Goal: Information Seeking & Learning: Learn about a topic

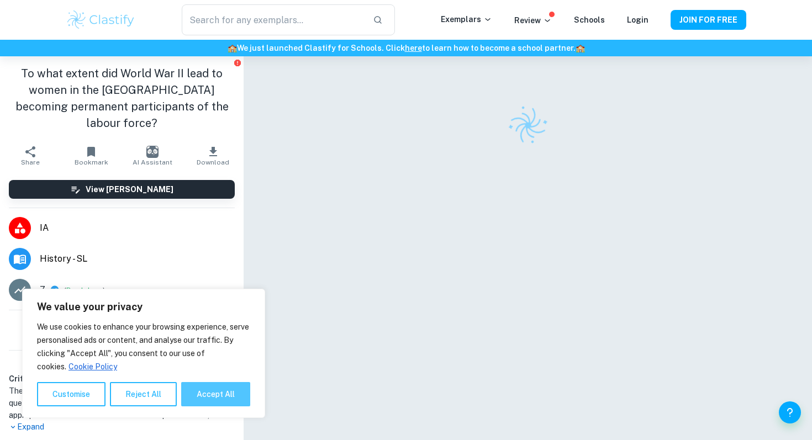
click at [208, 397] on button "Accept All" at bounding box center [215, 394] width 69 height 24
checkbox input "true"
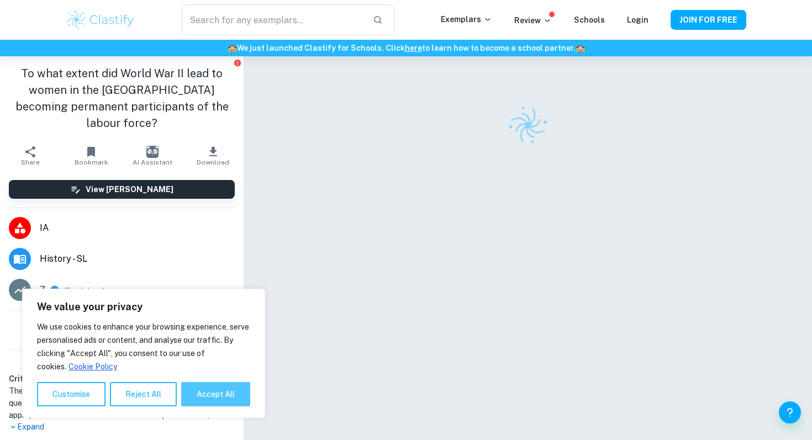
checkbox input "true"
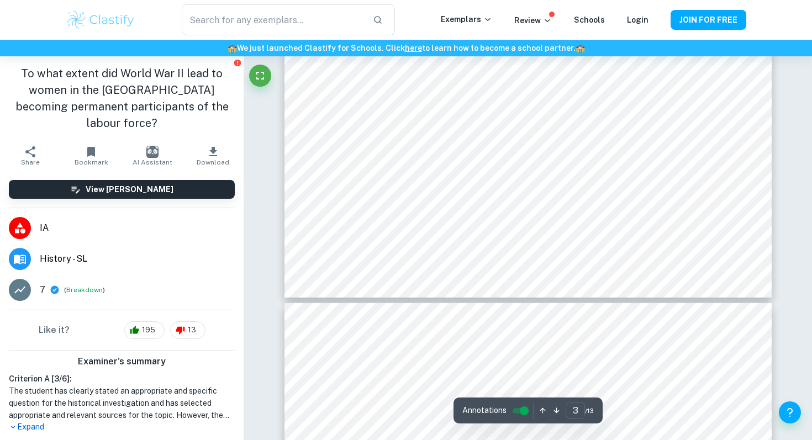
type input "4"
